Goal: Task Accomplishment & Management: Use online tool/utility

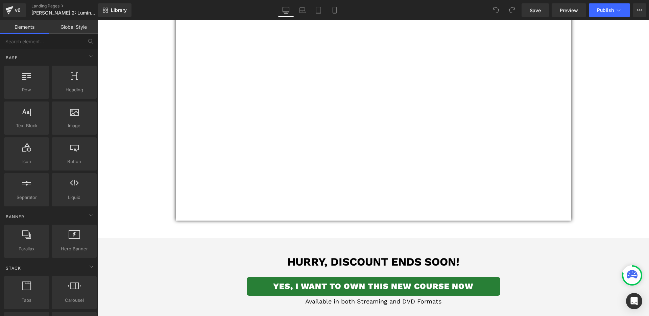
scroll to position [430, 0]
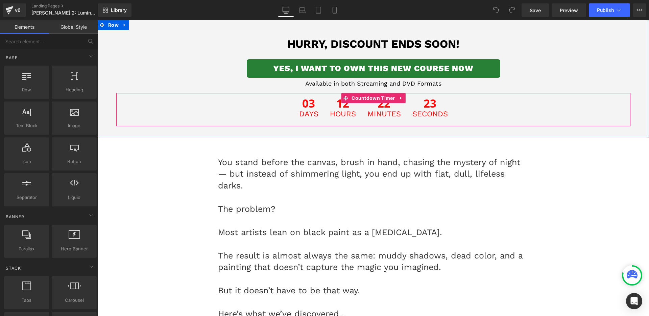
click at [371, 106] on span "22" at bounding box center [384, 104] width 33 height 13
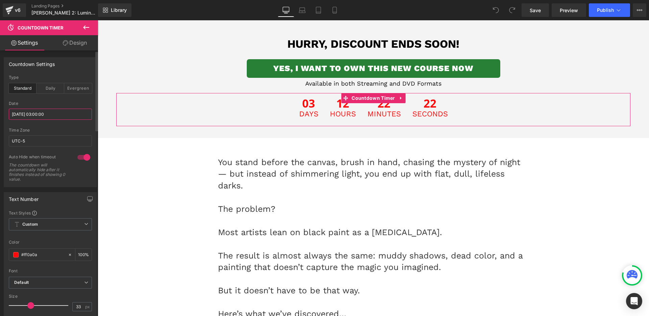
click at [60, 114] on input "[DATE] 03:00:00" at bounding box center [50, 114] width 83 height 11
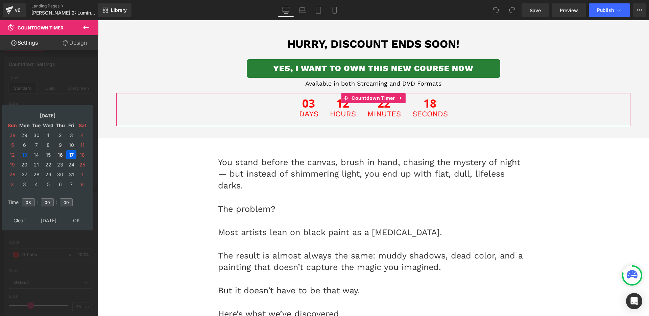
click at [58, 155] on td "16" at bounding box center [60, 154] width 11 height 9
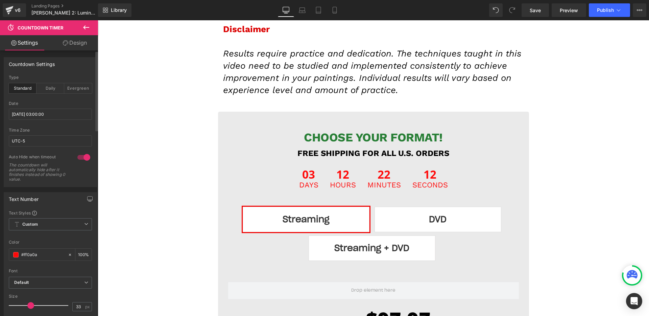
scroll to position [7243, 0]
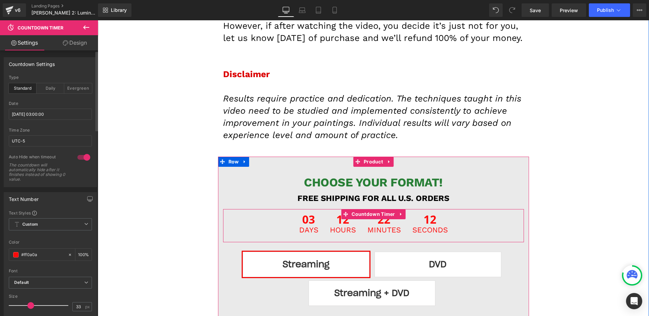
click at [332, 226] on span "Hours" at bounding box center [343, 229] width 26 height 7
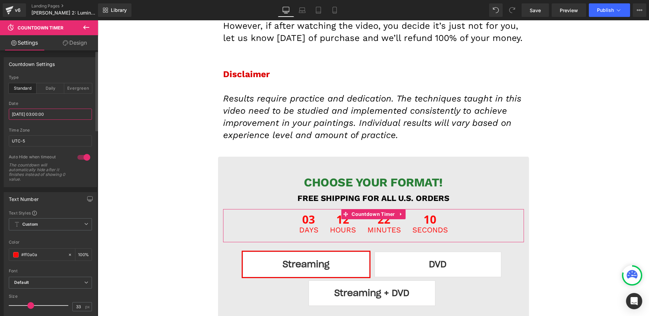
click at [55, 112] on input "[DATE] 03:00:00" at bounding box center [50, 114] width 83 height 11
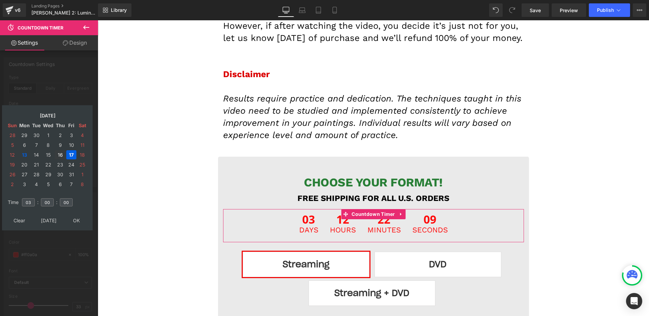
click at [62, 157] on td "16" at bounding box center [60, 154] width 11 height 9
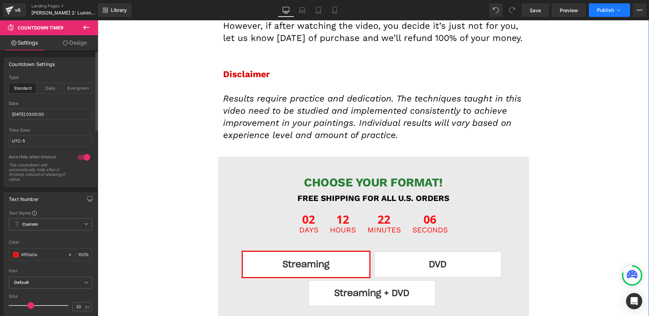
click at [605, 13] on button "Publish" at bounding box center [609, 10] width 41 height 14
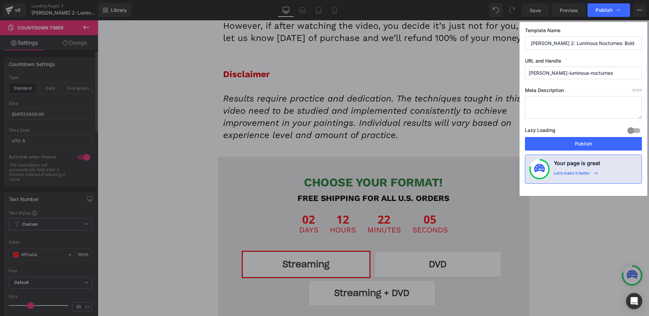
click at [607, 10] on span "Publish" at bounding box center [604, 10] width 17 height 6
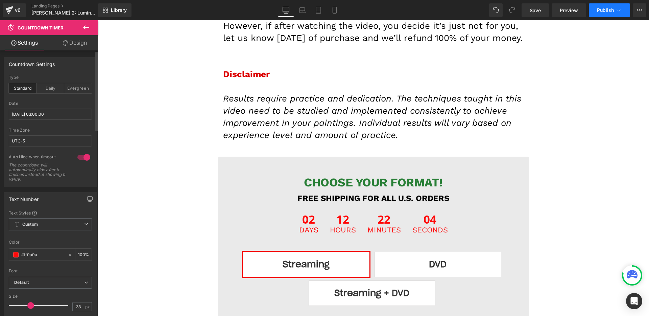
click at [607, 10] on span "Publish" at bounding box center [605, 9] width 17 height 5
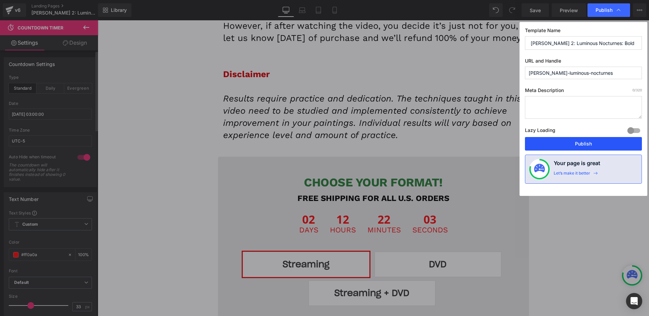
click at [578, 143] on button "Publish" at bounding box center [583, 144] width 117 height 14
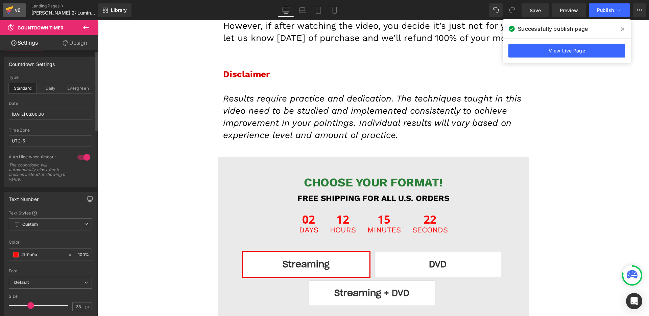
click at [17, 14] on div "v6" at bounding box center [18, 10] width 8 height 9
